Goal: Navigation & Orientation: Find specific page/section

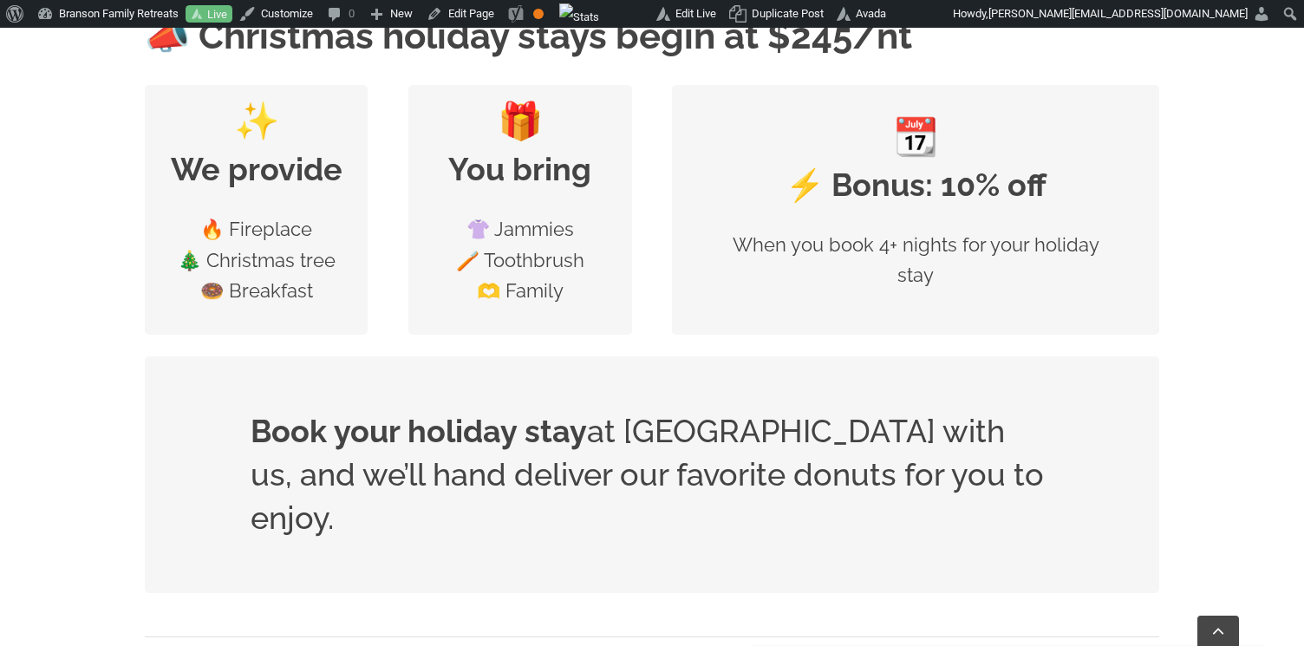
scroll to position [869, 0]
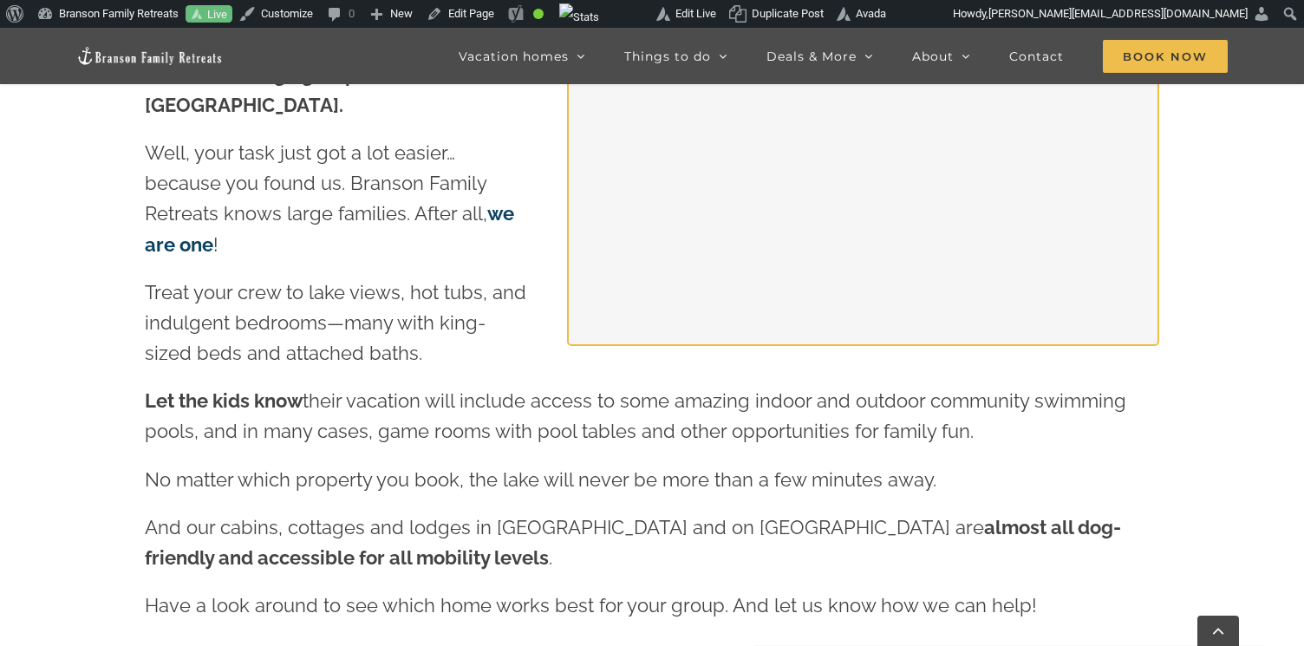
scroll to position [1969, 0]
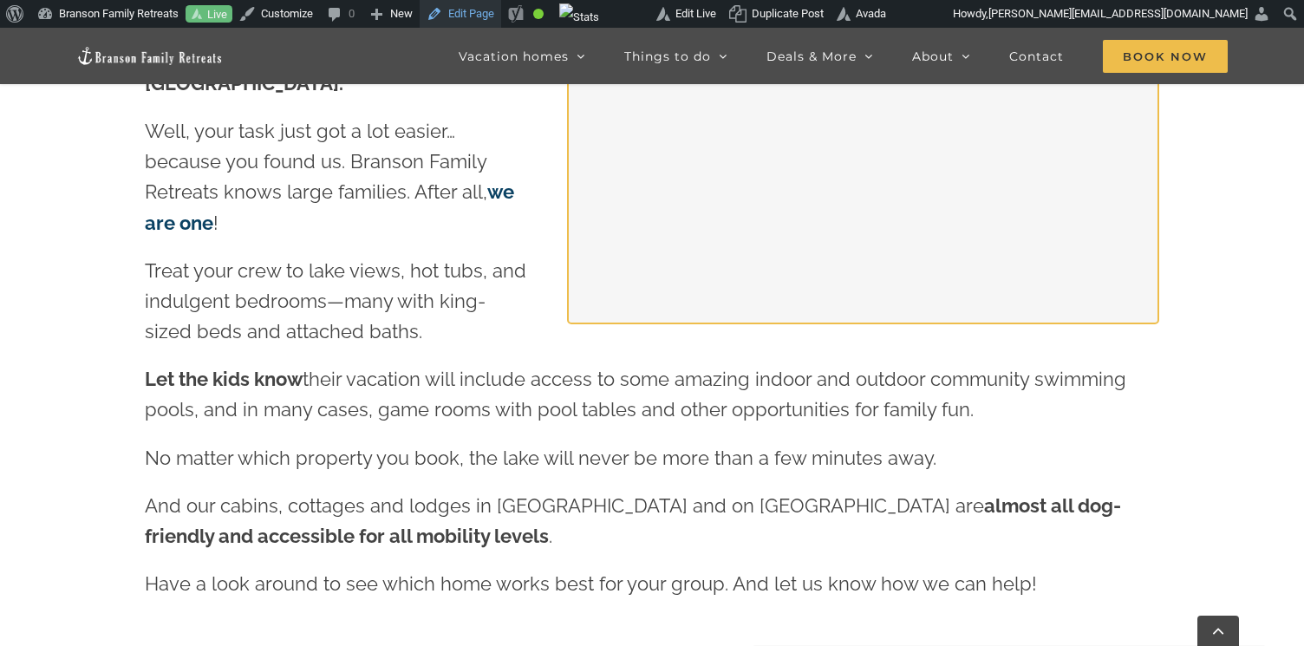
click at [479, 17] on link "Edit Page" at bounding box center [460, 14] width 81 height 28
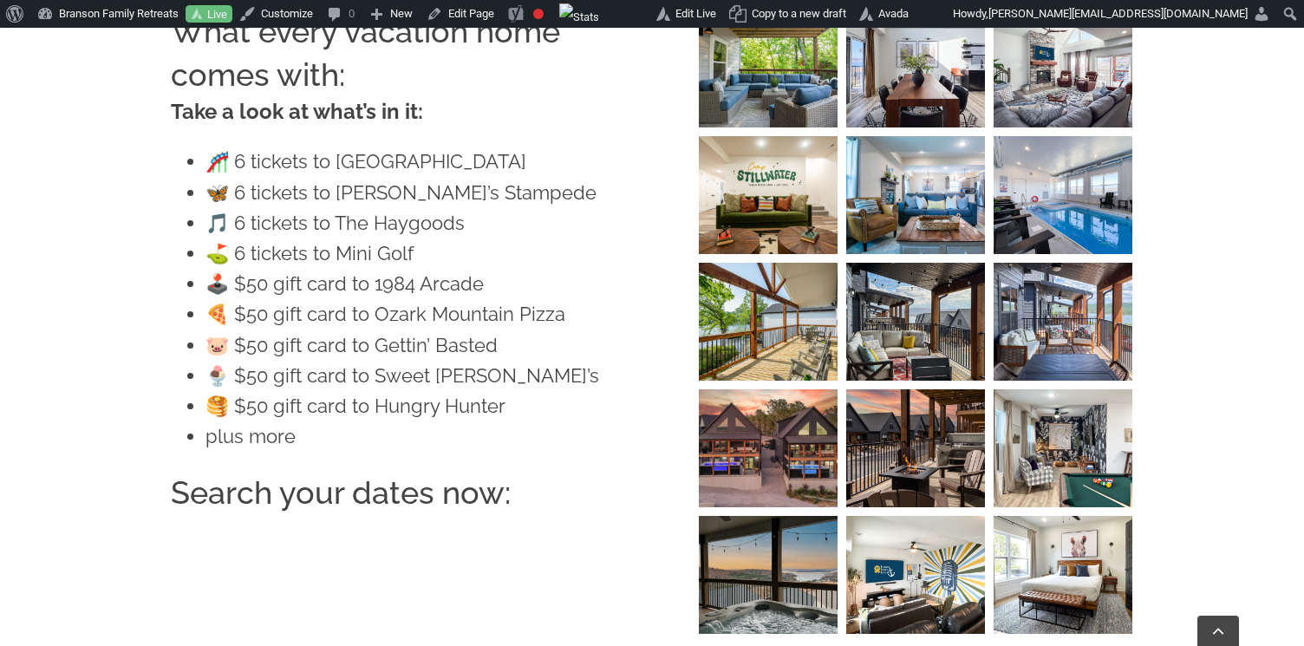
scroll to position [1941, 0]
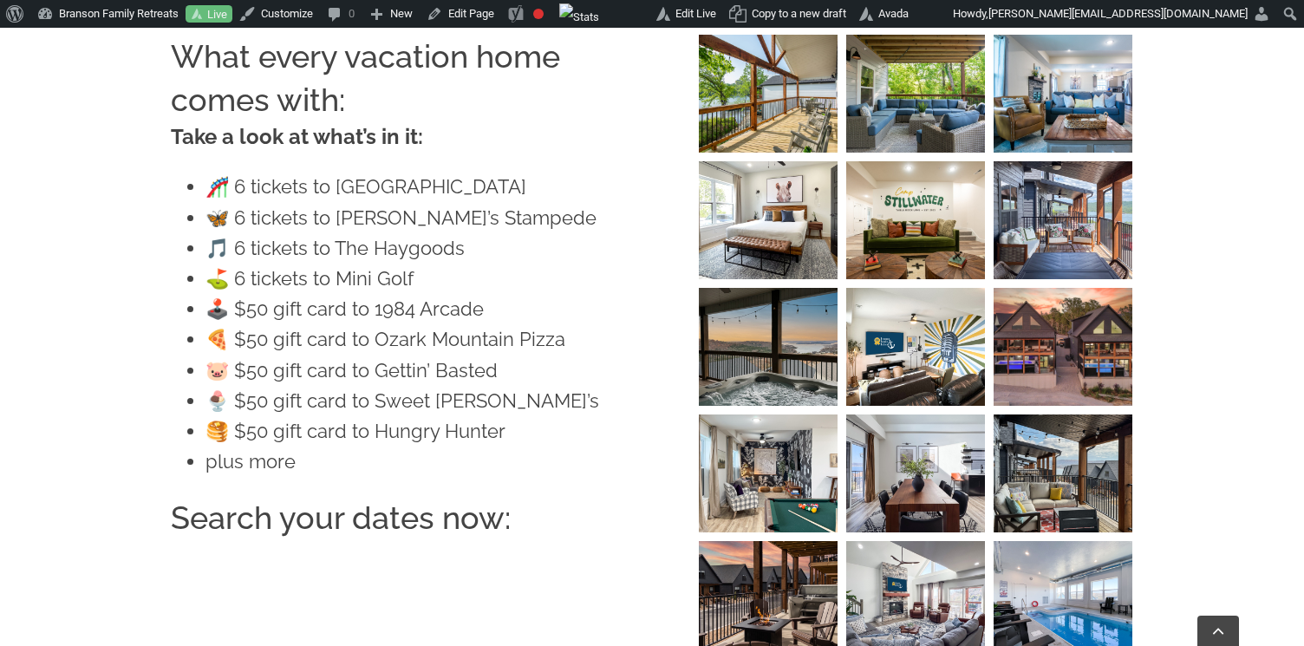
scroll to position [1877, 0]
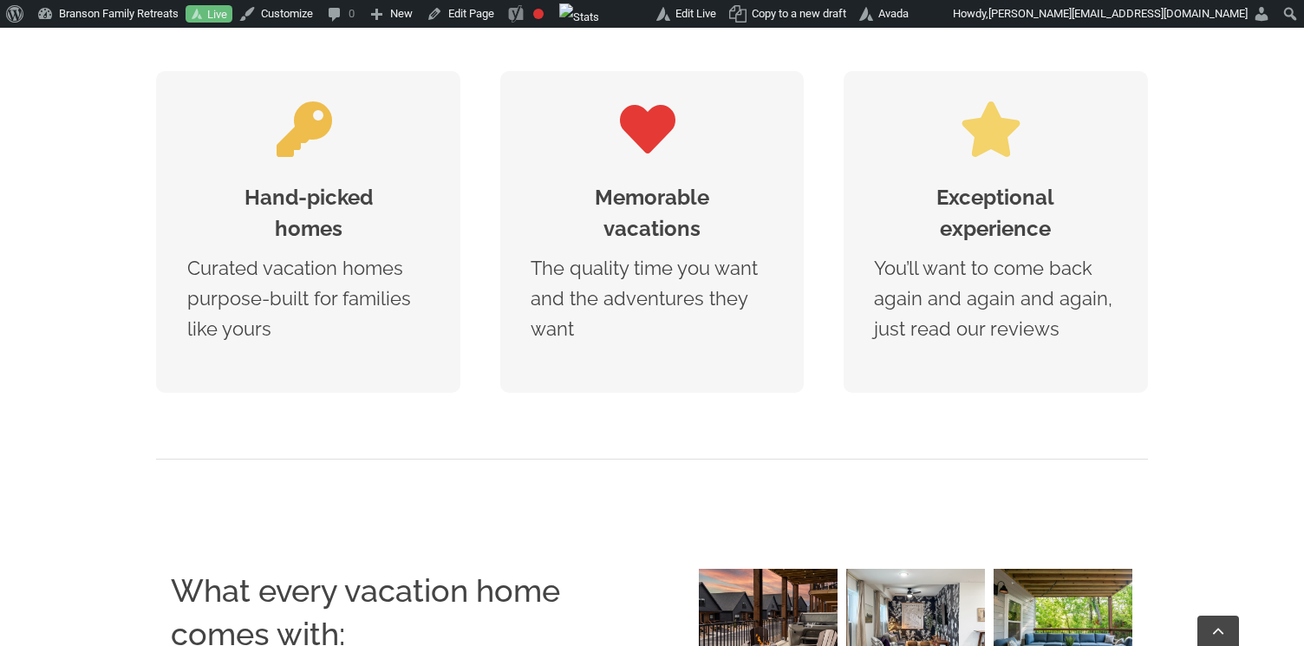
scroll to position [1404, 0]
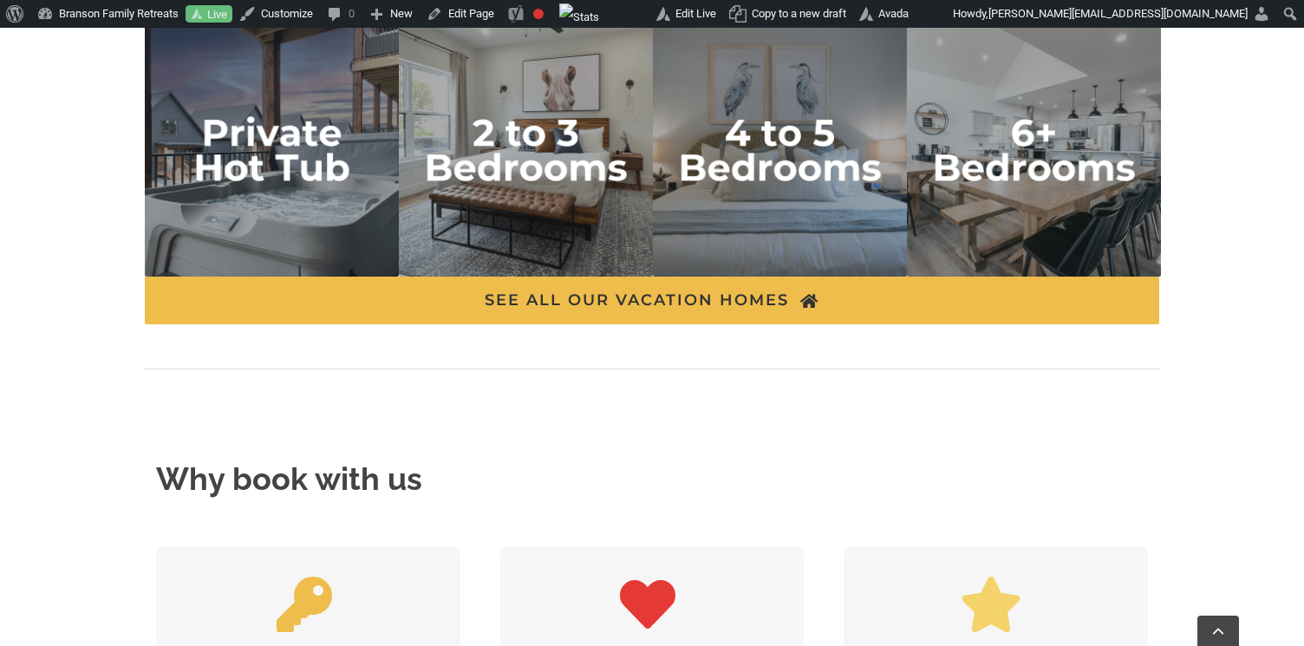
scroll to position [1022, 0]
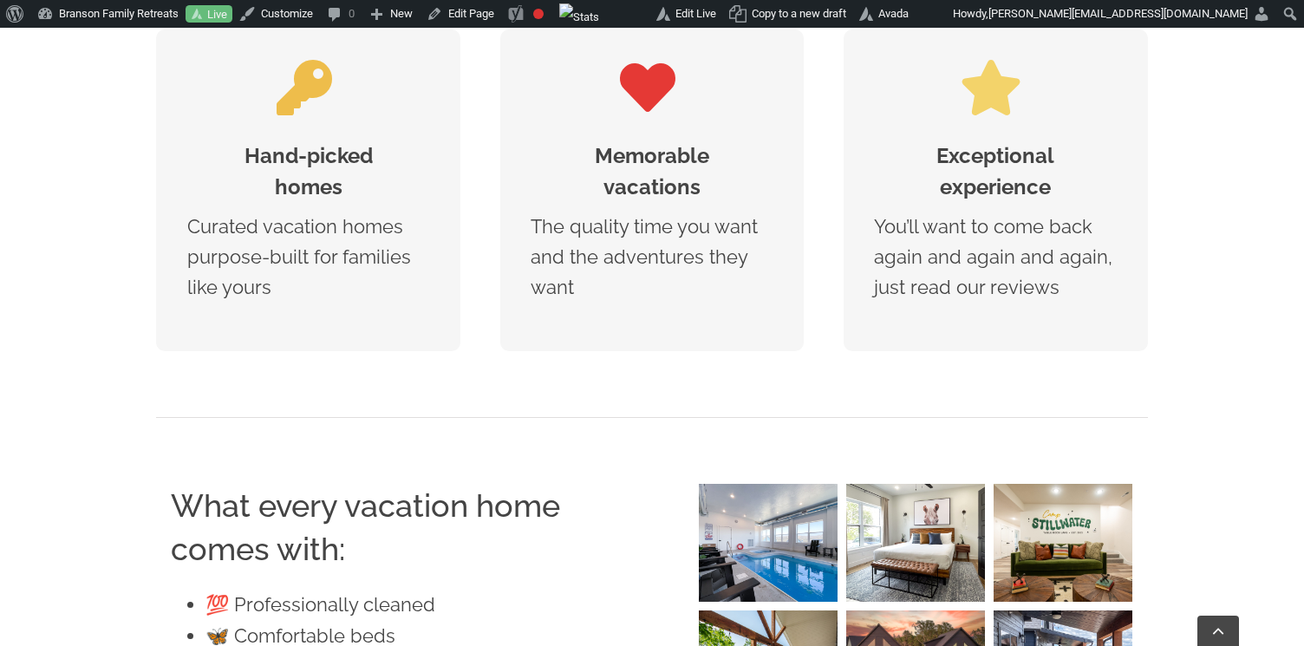
scroll to position [1515, 0]
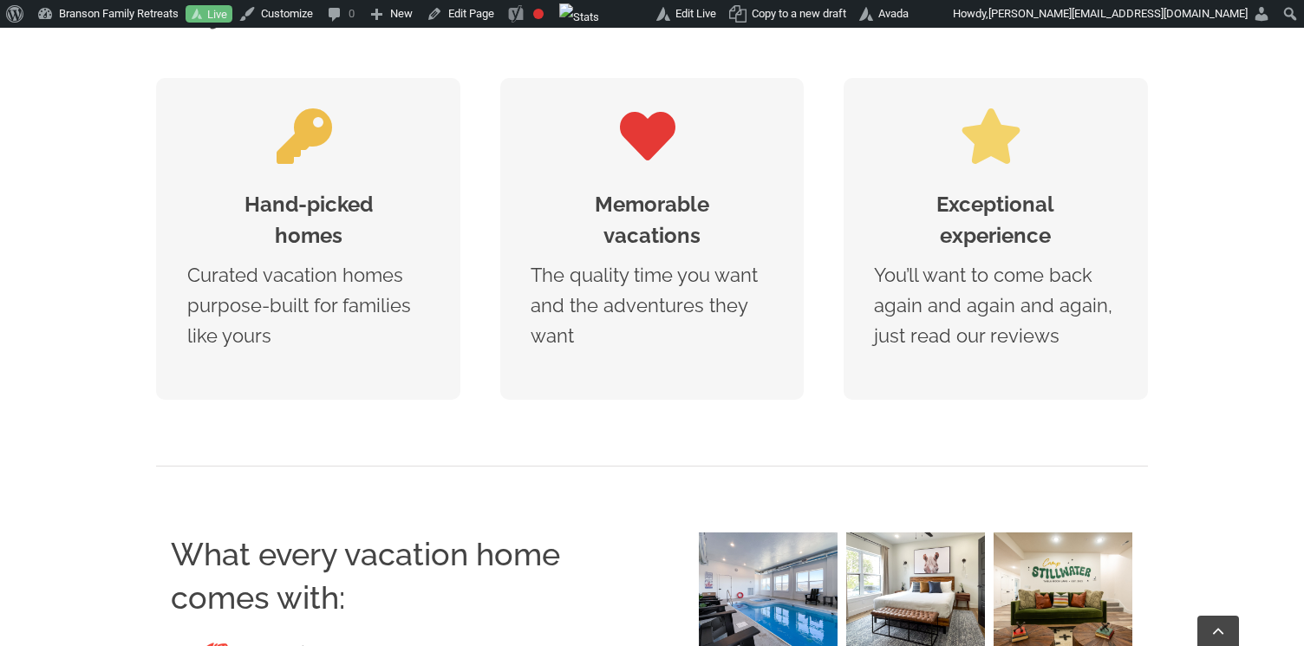
click at [920, 582] on div at bounding box center [915, 591] width 139 height 118
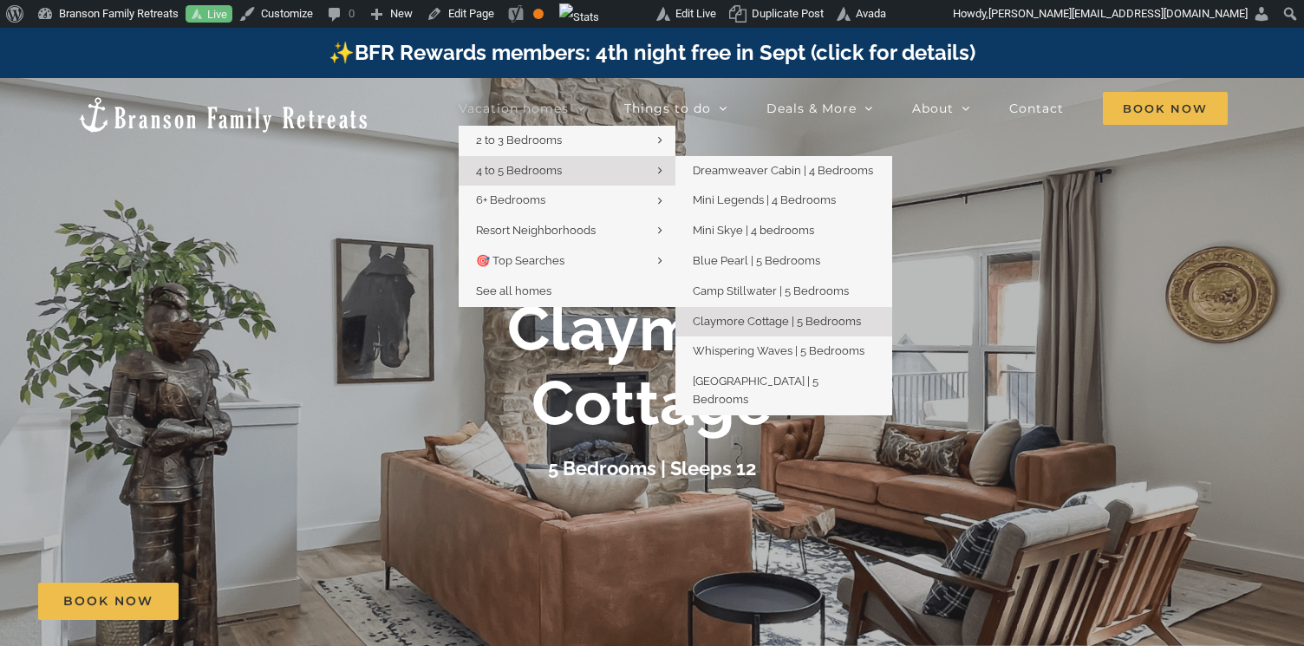
click at [536, 171] on span "4 to 5 Bedrooms" at bounding box center [519, 170] width 86 height 13
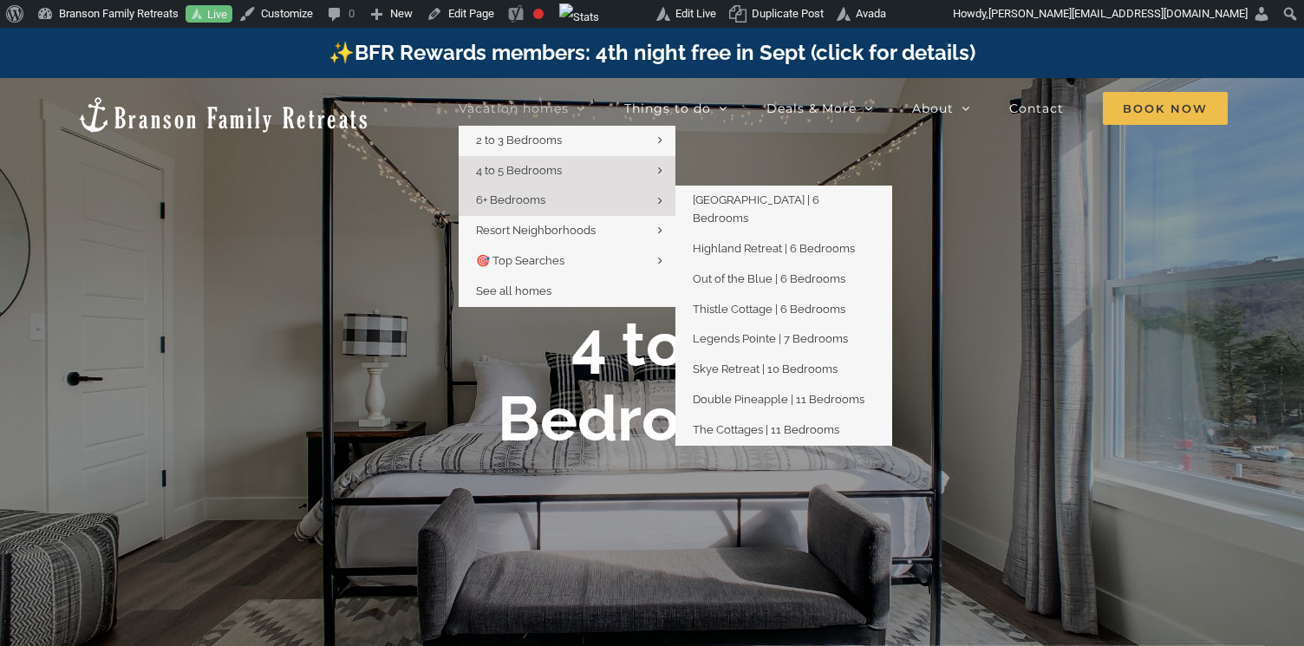
click at [528, 199] on span "6+ Bedrooms" at bounding box center [510, 199] width 69 height 13
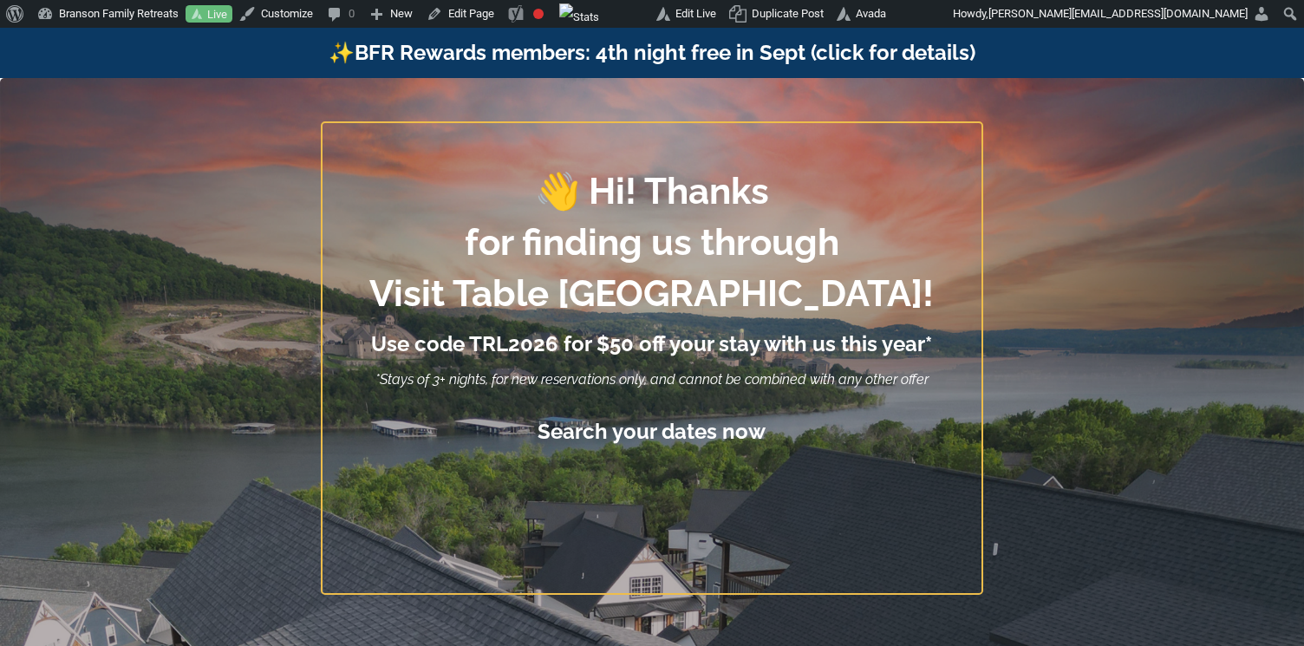
click at [1118, 182] on div "👋 Hi! Thanks for finding us through Visit [GEOGRAPHIC_DATA]! Use code TRL2026 f…" at bounding box center [652, 379] width 1055 height 602
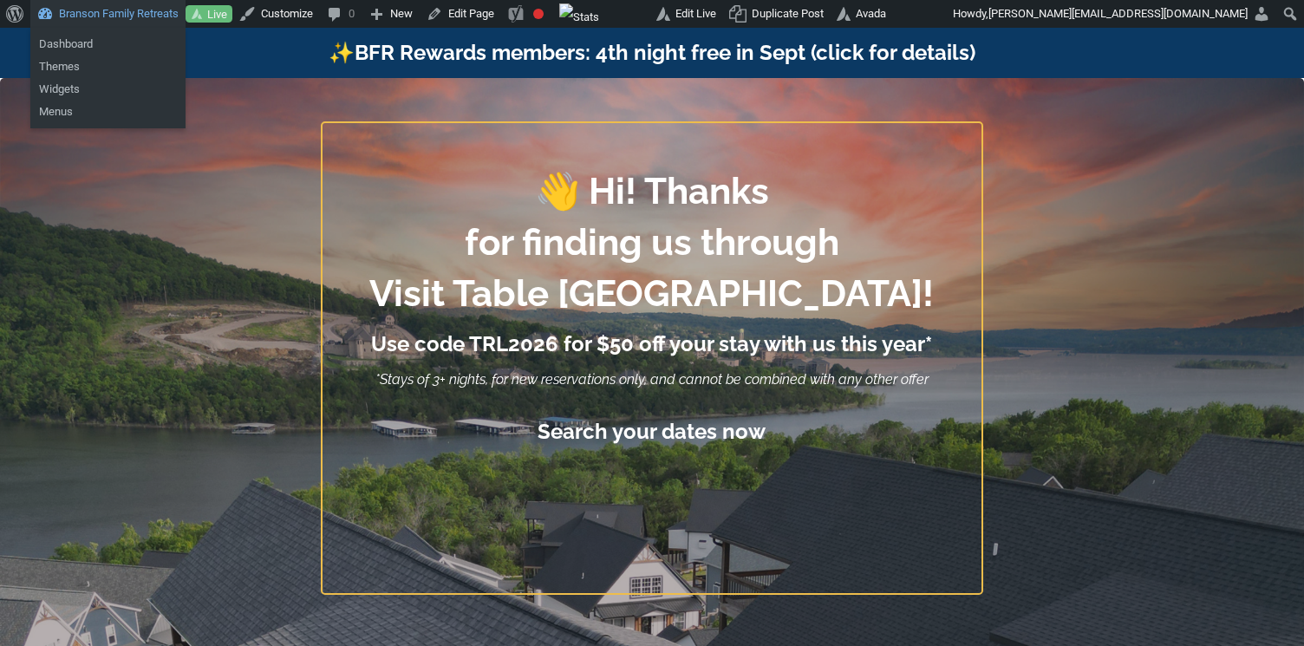
click at [130, 16] on link "Branson Family Retreats" at bounding box center [107, 14] width 155 height 28
